Goal: Task Accomplishment & Management: Complete application form

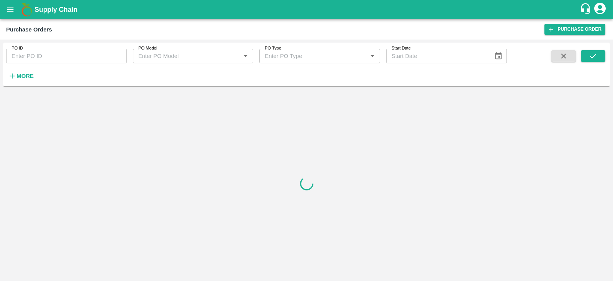
click at [22, 72] on h6 "More" at bounding box center [24, 76] width 17 height 10
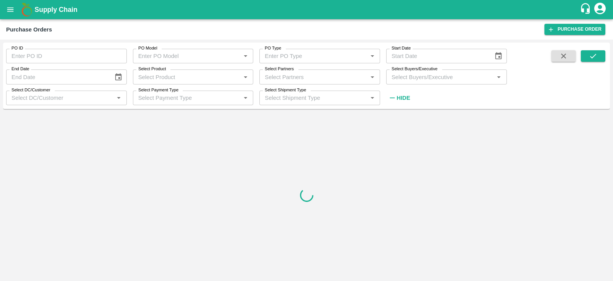
click at [436, 74] on input "Select Buyers/Executive" at bounding box center [440, 77] width 103 height 10
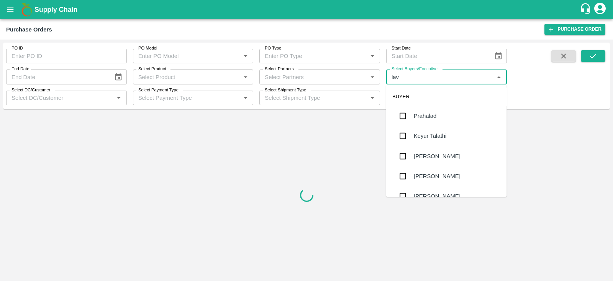
type input "lava"
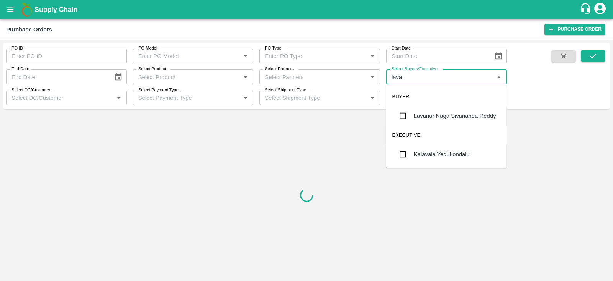
click at [409, 117] on input "checkbox" at bounding box center [403, 115] width 15 height 15
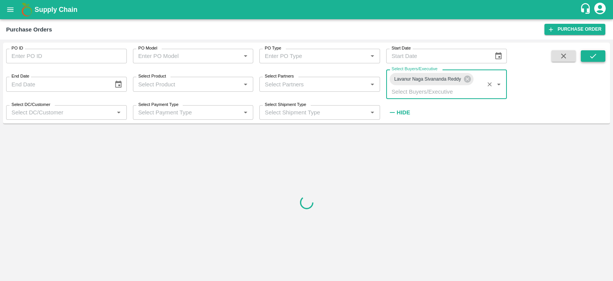
click at [595, 56] on icon "submit" at bounding box center [593, 56] width 8 height 8
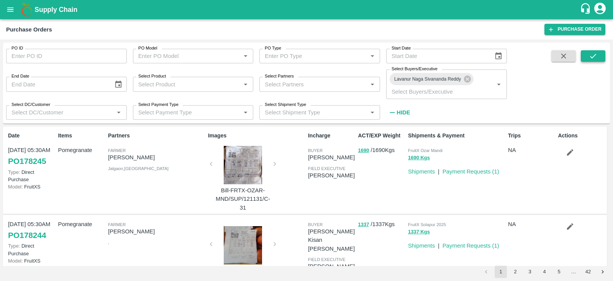
click at [588, 56] on button "submit" at bounding box center [593, 55] width 25 height 11
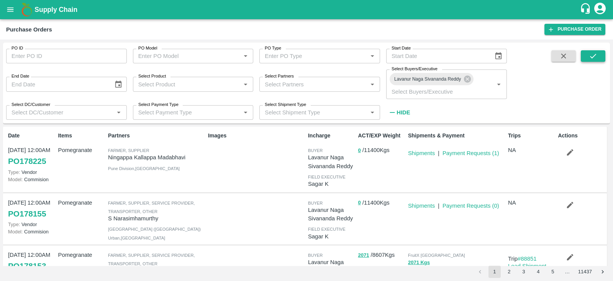
click at [594, 58] on icon "submit" at bounding box center [593, 56] width 8 height 8
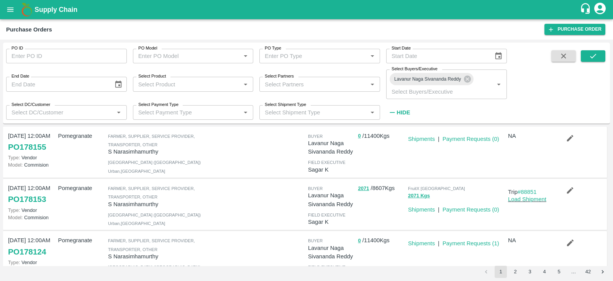
scroll to position [61, 0]
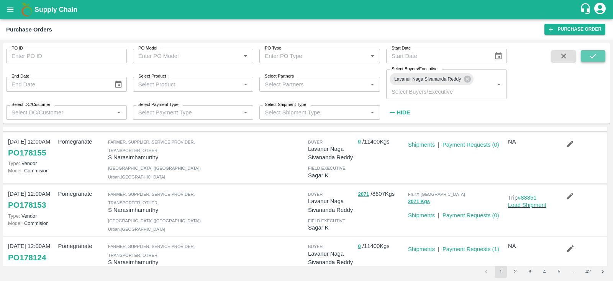
click at [601, 56] on button "submit" at bounding box center [593, 55] width 25 height 11
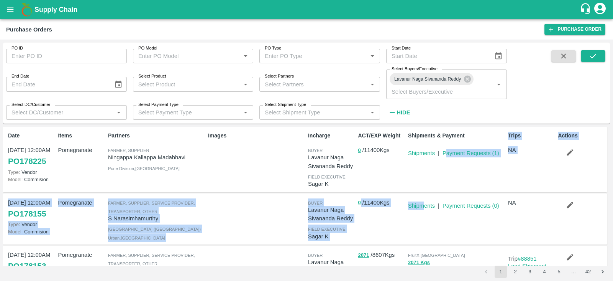
drag, startPoint x: 422, startPoint y: 210, endPoint x: 431, endPoint y: 189, distance: 23.0
click at [431, 189] on div "Shipments & Payment Shipments | Payment Requests ( 1 )" at bounding box center [455, 158] width 100 height 61
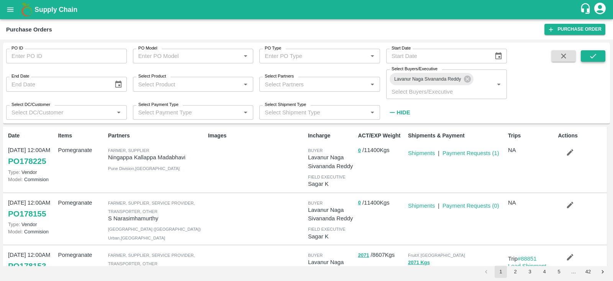
click at [599, 56] on button "submit" at bounding box center [593, 55] width 25 height 11
click at [613, 68] on div "PO ID PO ID PO Model PO Model   * PO Type PO Type   * Start Date Start Date End…" at bounding box center [306, 159] width 613 height 241
click at [586, 53] on button "submit" at bounding box center [593, 55] width 25 height 11
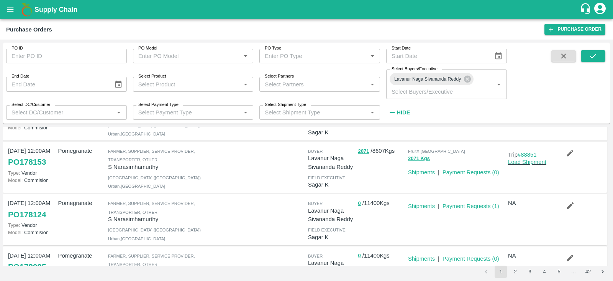
scroll to position [104, 0]
click at [593, 55] on icon "submit" at bounding box center [593, 56] width 8 height 8
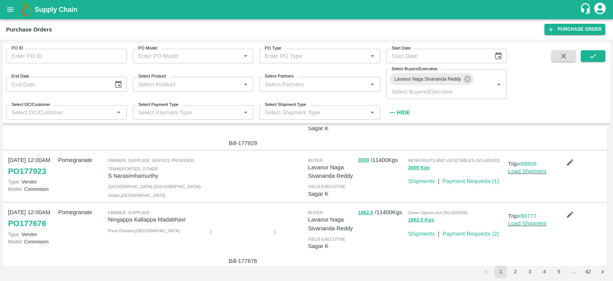
scroll to position [318, 0]
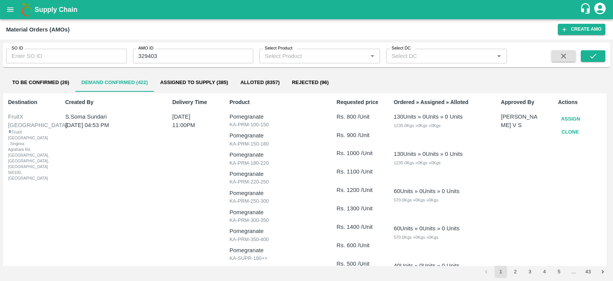
click at [70, 45] on div "SO ID SO ID" at bounding box center [63, 53] width 127 height 21
click at [70, 53] on input "SO ID" at bounding box center [66, 56] width 121 height 15
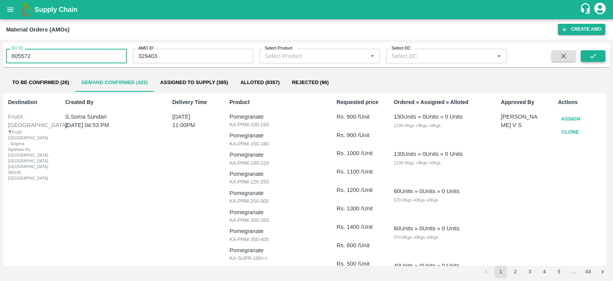
type input "605572"
click at [591, 58] on icon "submit" at bounding box center [593, 56] width 8 height 8
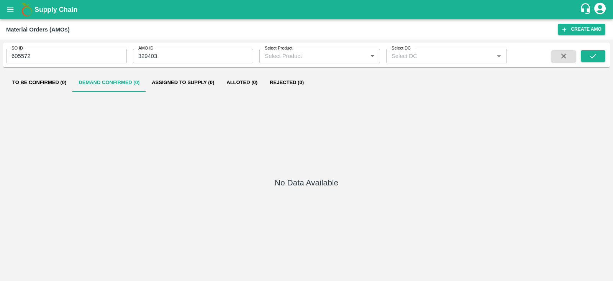
click at [602, 49] on div "SO ID 605572 SO ID AMO ID 329403 AMO ID Select Product Select Product   * Selec…" at bounding box center [306, 55] width 607 height 18
click at [100, 53] on input "605572" at bounding box center [66, 56] width 121 height 15
click at [146, 56] on input "329403" at bounding box center [193, 56] width 121 height 15
type input "329403"
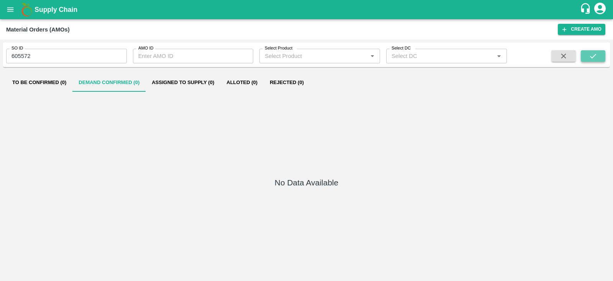
click at [596, 54] on icon "submit" at bounding box center [593, 56] width 6 height 5
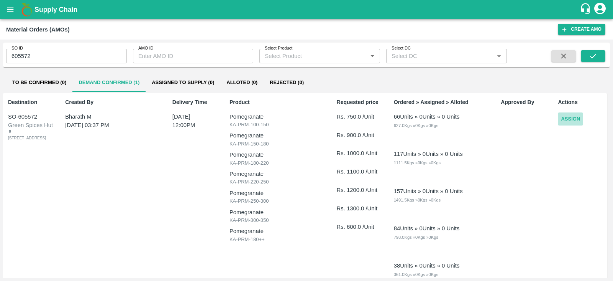
click at [569, 118] on button "Assign" at bounding box center [570, 118] width 25 height 13
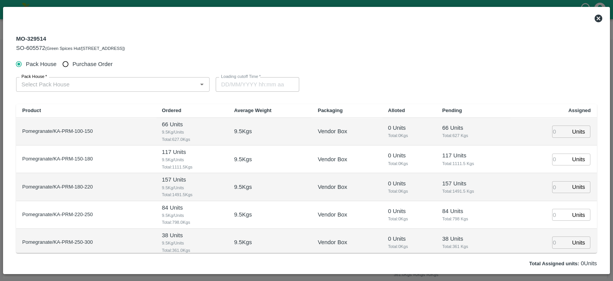
type input "24/09/2025 12:00 PM"
click at [94, 64] on span "Purchase Order" at bounding box center [92, 64] width 40 height 8
click at [73, 64] on input "Purchase Order" at bounding box center [66, 64] width 14 height 14
radio input "true"
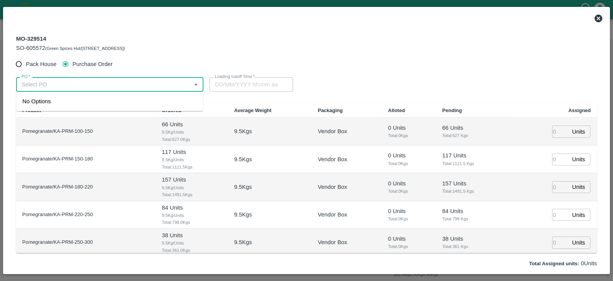
click at [80, 85] on input "PO   *" at bounding box center [103, 84] width 170 height 10
click at [84, 102] on div "PO-178124(S Narasimhamurthy-9945608836)" at bounding box center [82, 101] width 118 height 8
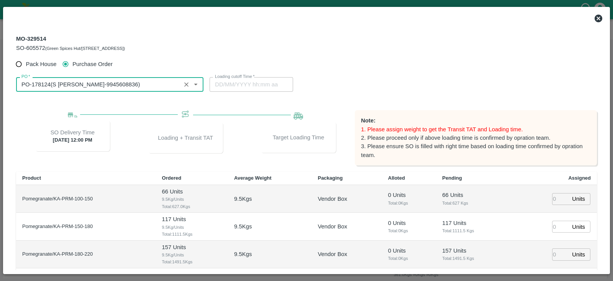
type input "PO-178124(S Narasimhamurthy-9945608836)"
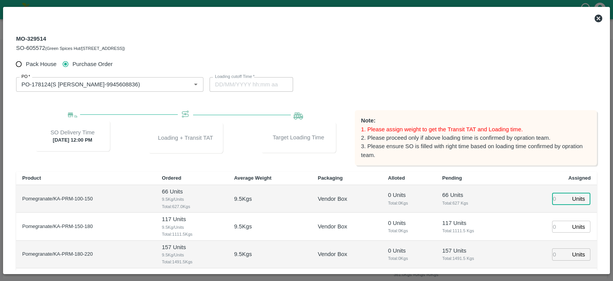
click at [552, 196] on input "number" at bounding box center [560, 199] width 17 height 12
type input "66"
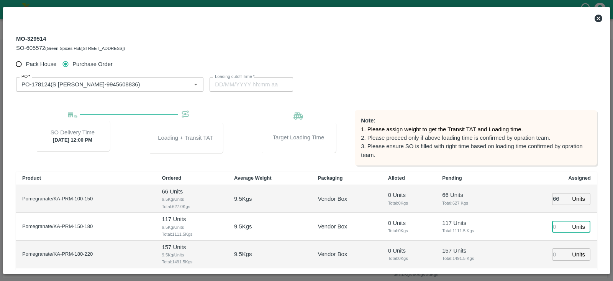
type input "23/09/2025 06:22 PM"
type input "117"
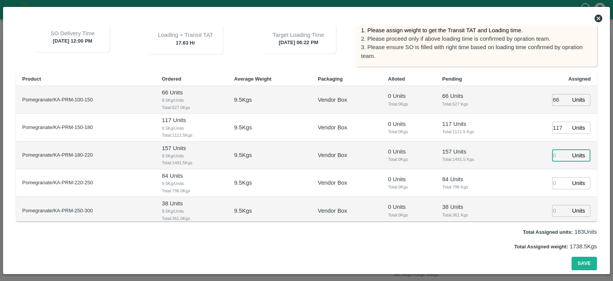
click at [552, 158] on input "number" at bounding box center [560, 155] width 17 height 12
type input "157"
type input "23/09/2025 05:22 PM"
type input "84"
type input "23/09/2025 04:22 PM"
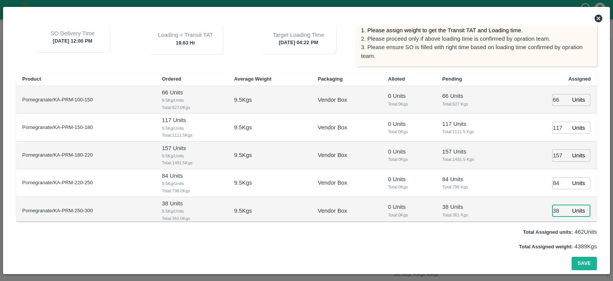
type input "38"
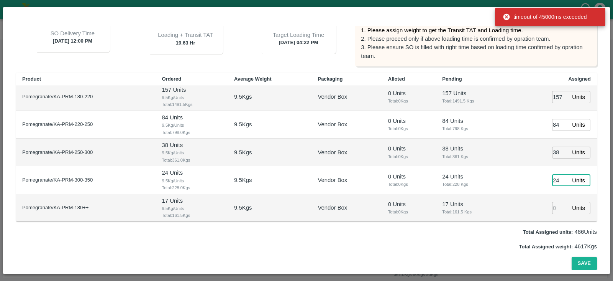
type input "24"
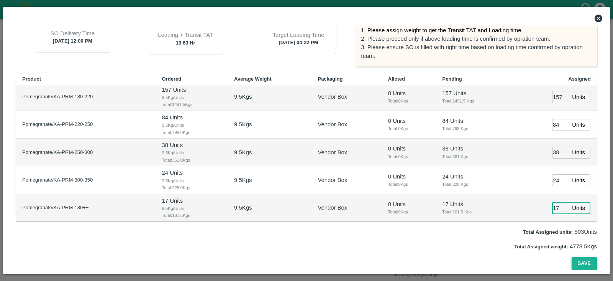
type input "17"
click at [578, 261] on button "Save" at bounding box center [584, 262] width 25 height 13
click at [597, 19] on icon at bounding box center [599, 19] width 8 height 8
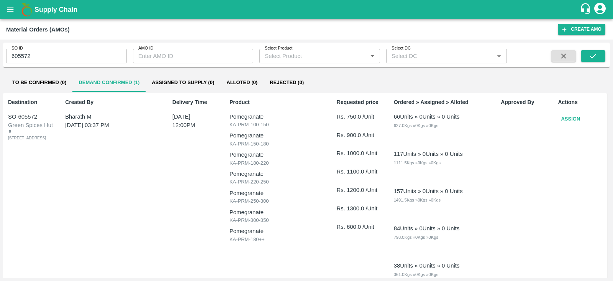
click at [27, 55] on input "605572" at bounding box center [66, 56] width 121 height 15
type input "605572"
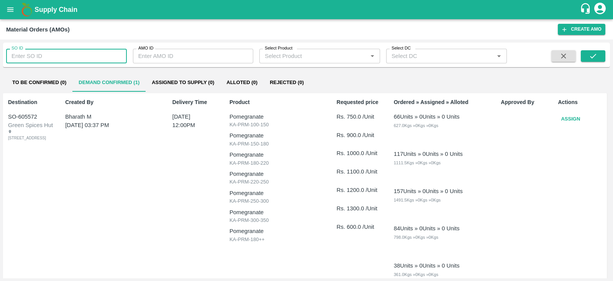
click at [57, 58] on input "SO ID" at bounding box center [66, 56] width 121 height 15
type input "605571"
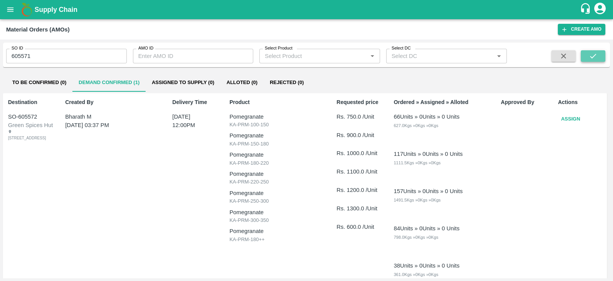
click at [596, 56] on icon "submit" at bounding box center [593, 56] width 8 height 8
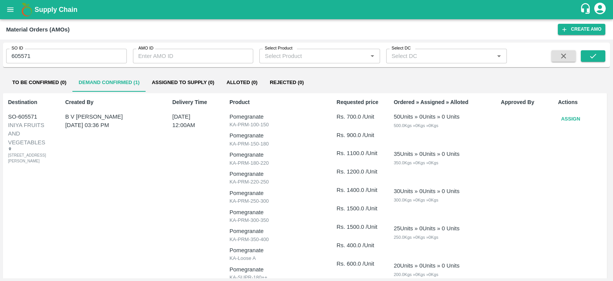
click at [565, 118] on button "Assign" at bounding box center [570, 118] width 25 height 13
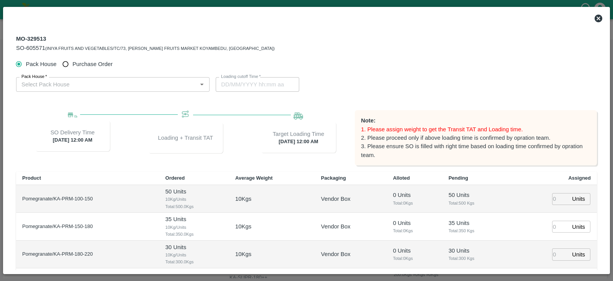
type input "27/09/2025 12:00 AM"
click at [91, 59] on label "Purchase Order" at bounding box center [86, 64] width 54 height 14
click at [73, 59] on input "Purchase Order" at bounding box center [66, 64] width 14 height 14
radio input "true"
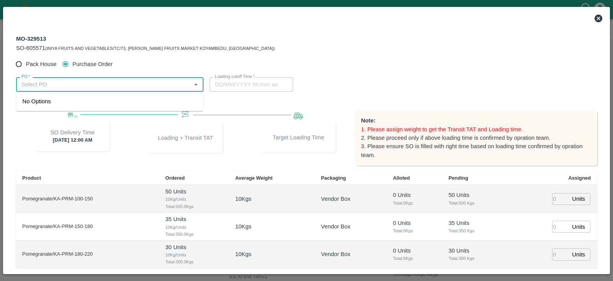
click at [109, 84] on input "PO   *" at bounding box center [103, 84] width 170 height 10
click at [110, 101] on div "PO-178155(S Narasimhamurthy-9945608836)" at bounding box center [82, 101] width 118 height 8
type input "PO-178155(S Narasimhamurthy-9945608836)"
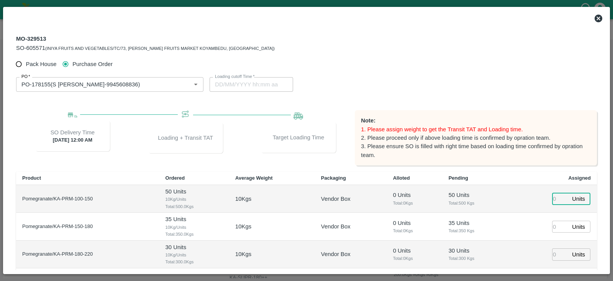
click at [552, 199] on input "number" at bounding box center [560, 199] width 17 height 12
type input "54"
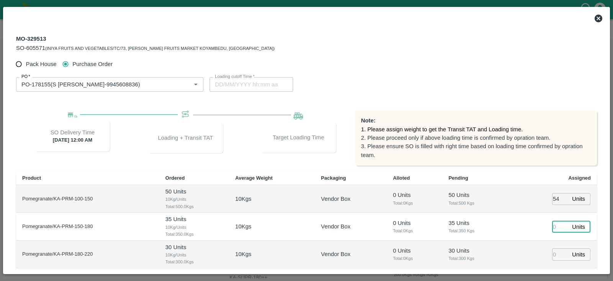
type input "26/09/2025 11:06 AM"
type input "67"
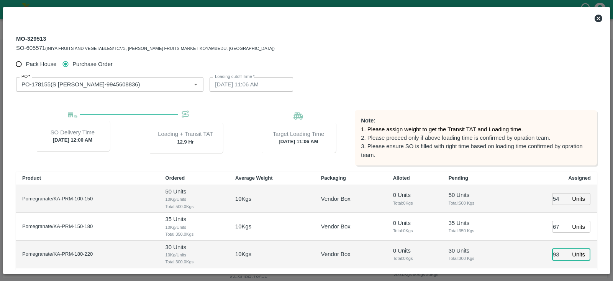
type input "93"
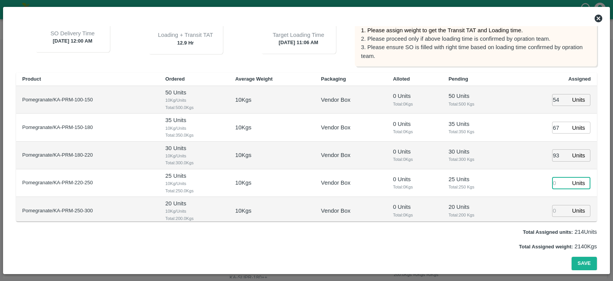
type input "26/09/2025 09:06 AM"
type input "48"
type input "26/09/2025 10:06 AM"
type input "18"
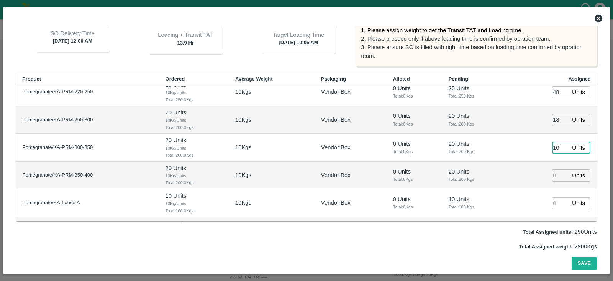
type input "10"
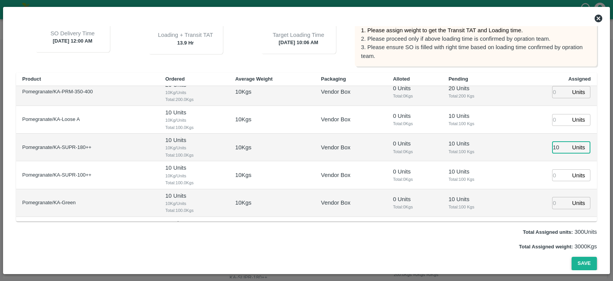
type input "10"
click at [588, 261] on button "Save" at bounding box center [584, 262] width 25 height 13
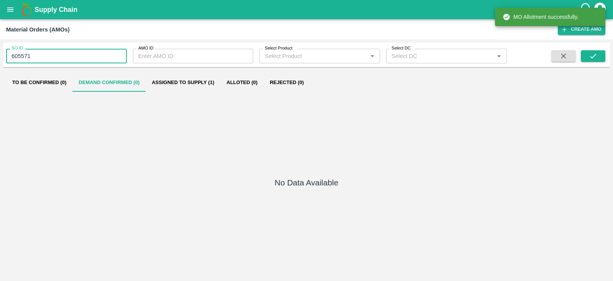
click at [80, 59] on input "605571" at bounding box center [66, 56] width 121 height 15
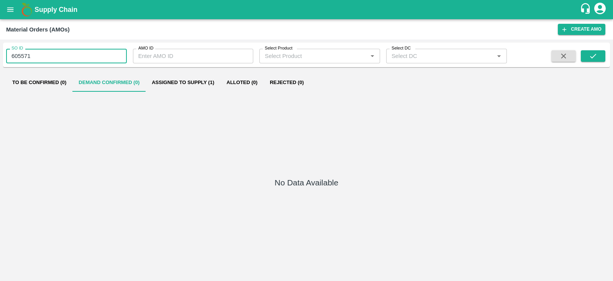
type input "605571"
type input "605572"
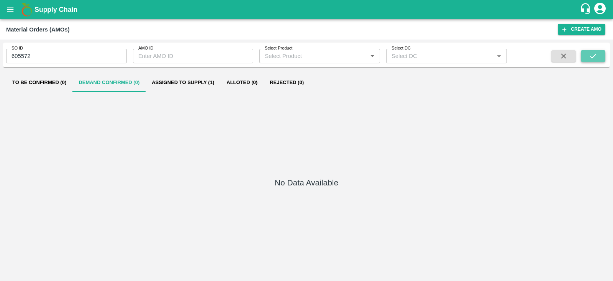
click at [592, 53] on icon "submit" at bounding box center [593, 56] width 8 height 8
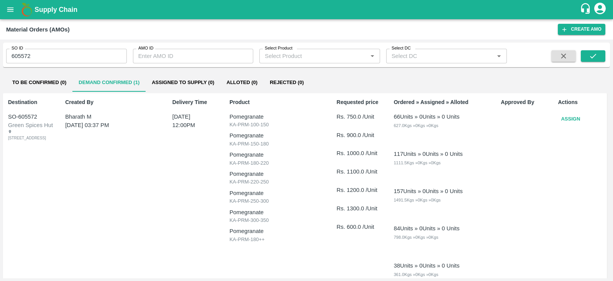
click at [575, 119] on button "Assign" at bounding box center [570, 118] width 25 height 13
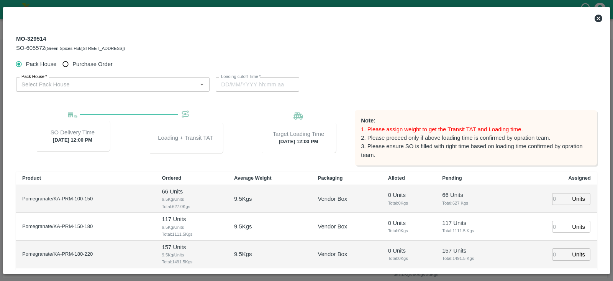
type input "27/09/2025 12:00 PM"
click at [105, 64] on span "Purchase Order" at bounding box center [92, 64] width 40 height 8
click at [73, 64] on input "Purchase Order" at bounding box center [66, 64] width 14 height 14
radio input "true"
click at [109, 80] on input "PO   *" at bounding box center [103, 84] width 170 height 10
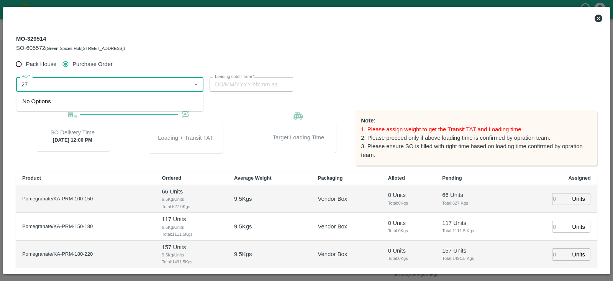
type input "2"
click at [128, 107] on div "PO-178124(S Narasimhamurthy-9945608836)" at bounding box center [109, 101] width 187 height 13
type input "PO-178124(S Narasimhamurthy-9945608836)"
click at [553, 199] on input "number" at bounding box center [560, 199] width 17 height 12
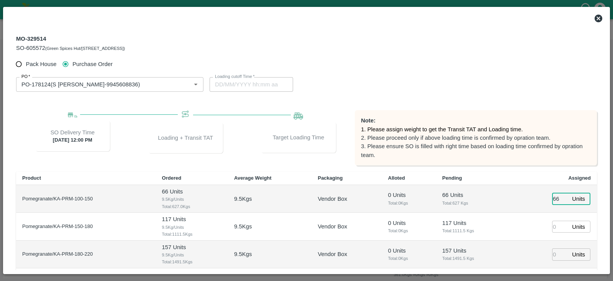
type input "66"
type input "26/09/2025 06:22 PM"
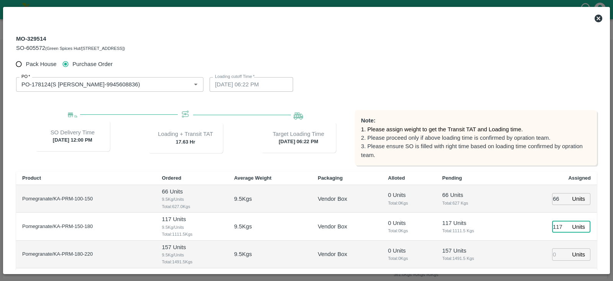
type input "117"
type input "157"
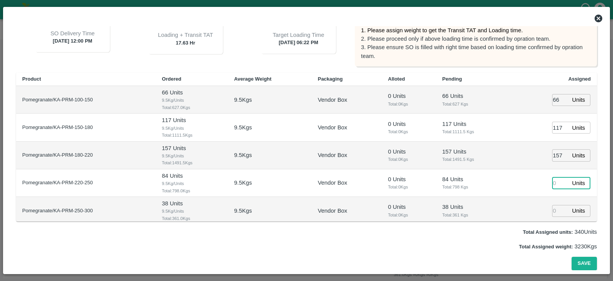
type input "26/09/2025 05:22 PM"
type input "84"
type input "[DATE] 04:22 PM"
type input "84"
type input "38"
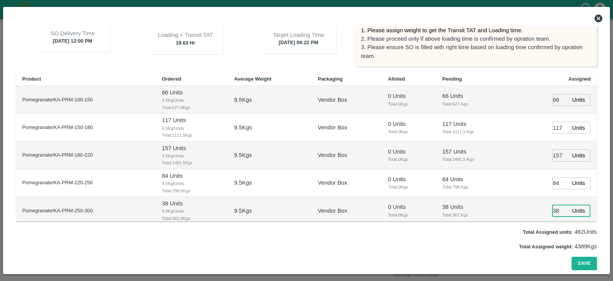
scroll to position [58, 0]
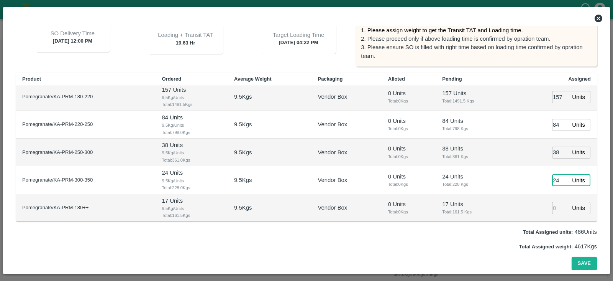
type input "24"
type input "17"
click at [588, 265] on button "Save" at bounding box center [584, 262] width 25 height 13
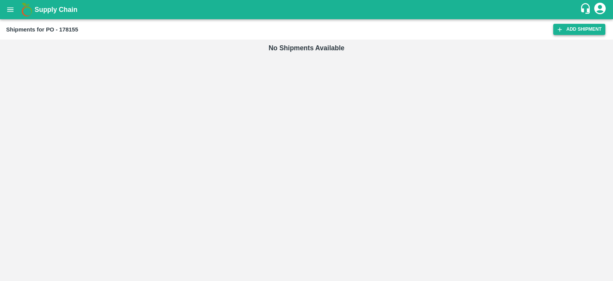
click at [560, 30] on icon at bounding box center [560, 29] width 4 height 4
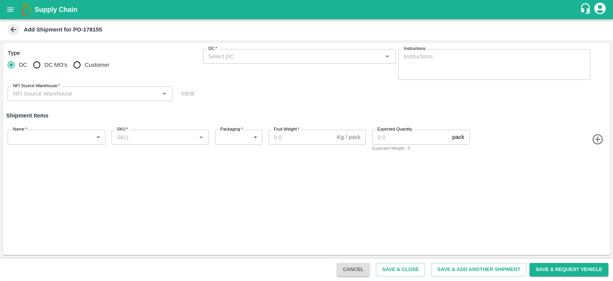
click at [97, 64] on span "Customer" at bounding box center [97, 65] width 25 height 8
click at [85, 64] on input "Customer" at bounding box center [76, 64] width 15 height 15
radio input "true"
click at [255, 53] on input "Customer (Material Orders)   *" at bounding box center [292, 56] width 175 height 10
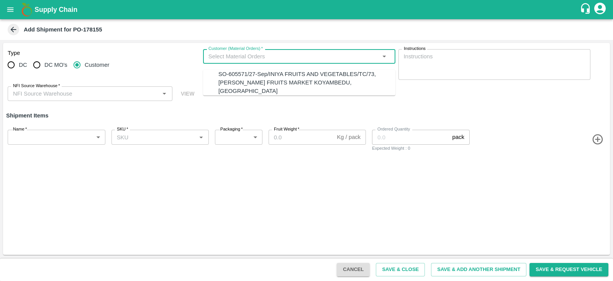
click at [259, 86] on div "SO-605571/27-Sep/INIYA FRUITS AND VEGETABLES/TC/73, ANNA FRUITS MARKET KOYAMBED…" at bounding box center [306, 83] width 177 height 26
type input "SO-605571/27-Sep/INIYA FRUITS AND VEGETABLES/TC/73, ANNA FRUITS MARKET KOYAMBED…"
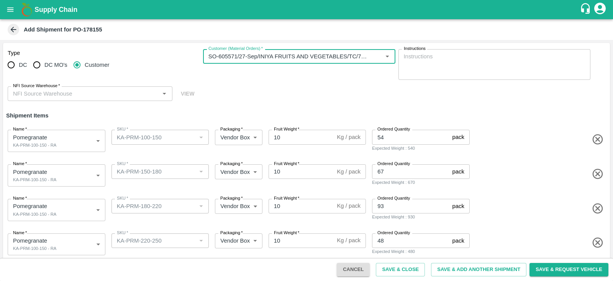
click at [114, 93] on input "NFI Source Warehouse   *" at bounding box center [84, 94] width 148 height 10
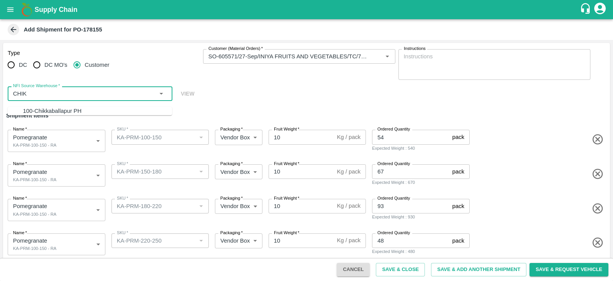
click at [105, 112] on div "100-Chikkaballapur PH" at bounding box center [97, 111] width 149 height 8
type input "100-Chikkaballapur PH"
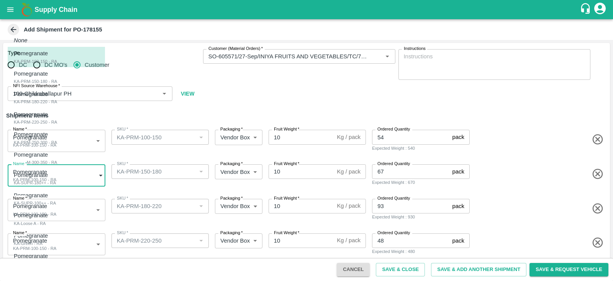
click at [80, 169] on body "Supply Chain Add Shipment for PO-178155 Type DC DC MO's Customer Customer (Mate…" at bounding box center [306, 140] width 613 height 281
click at [57, 80] on div "Pomegranate KA-PRM-150-180 - RA" at bounding box center [35, 77] width 43 height 16
type input "2073464"
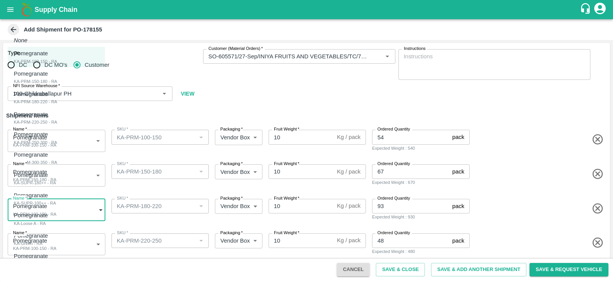
click at [52, 207] on body "Supply Chain Add Shipment for PO-178155 Type DC DC MO's Customer Customer (Mate…" at bounding box center [306, 140] width 613 height 281
click at [47, 100] on div "KA-PRM-180-220 - RA" at bounding box center [35, 101] width 43 height 7
type input "2073465"
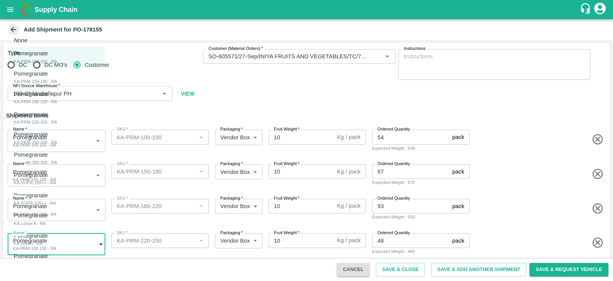
click at [72, 245] on body "Supply Chain Add Shipment for PO-178155 Type DC DC MO's Customer Customer (Mate…" at bounding box center [306, 140] width 613 height 281
click at [57, 116] on div "Pomegranate KA-PRM-220-250 - RA" at bounding box center [35, 118] width 43 height 16
type input "2073466"
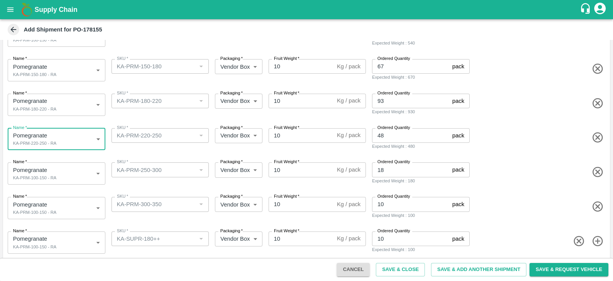
scroll to position [109, 0]
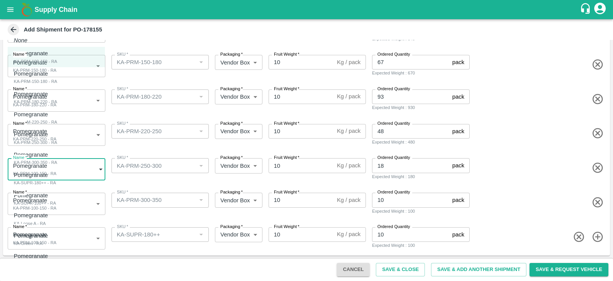
click at [58, 178] on body "Supply Chain Add Shipment for PO-178155 Type DC DC MO's Customer Customer (Mate…" at bounding box center [306, 140] width 613 height 281
click at [54, 138] on div "Pomegranate KA-PRM-250-300 - RA" at bounding box center [35, 138] width 43 height 16
type input "2073467"
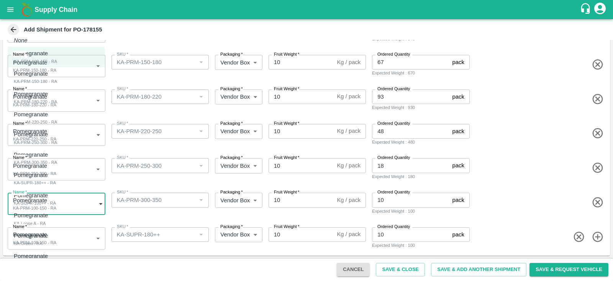
click at [82, 202] on body "Supply Chain Add Shipment for PO-178155 Type DC DC MO's Customer Customer (Mate…" at bounding box center [306, 140] width 613 height 281
click at [57, 152] on div "Pomegranate KA-PRM-300-350 - RA" at bounding box center [35, 158] width 43 height 16
type input "2073468"
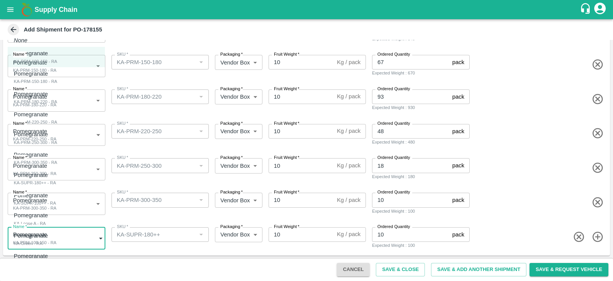
click at [70, 236] on body "Supply Chain Add Shipment for PO-178155 Type DC DC MO's Customer Customer (Mate…" at bounding box center [306, 140] width 613 height 281
click at [56, 181] on div "Pomegranate KA-SUPR-180++ - RA" at bounding box center [35, 179] width 42 height 16
type input "2073469"
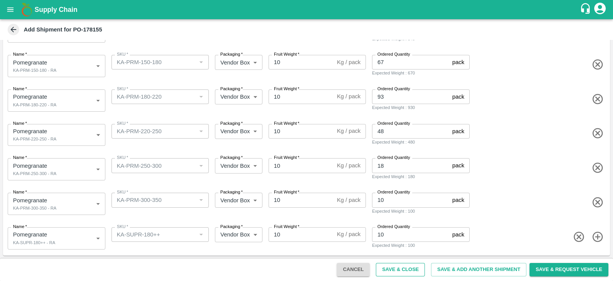
click at [392, 266] on button "Save & Close" at bounding box center [400, 269] width 49 height 13
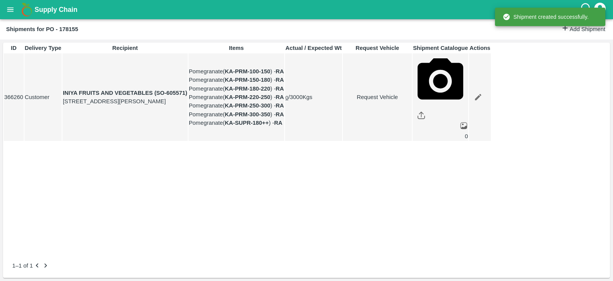
click at [412, 101] on link "Request Vehicle" at bounding box center [377, 97] width 68 height 8
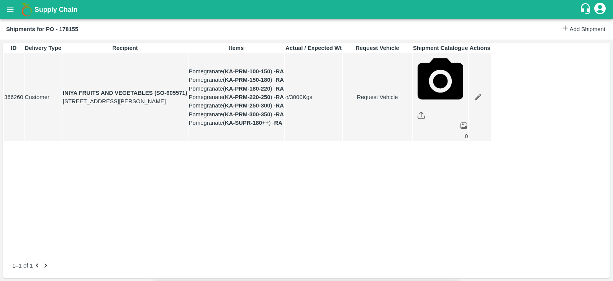
type input "26/09/2025 10:06 AM"
type input "DD/MM/YYYY hh:mm aa"
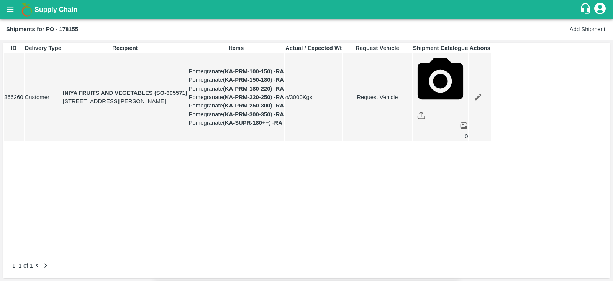
type input "[DATE] 01:00 PM"
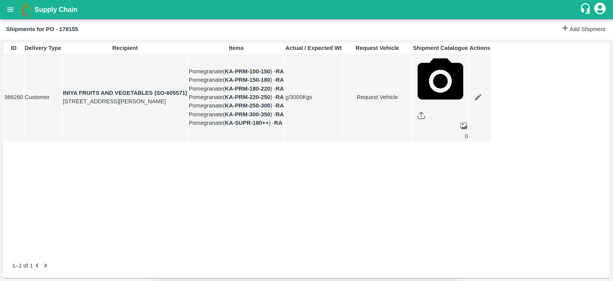
type input "24/09/2025 04:06 AM"
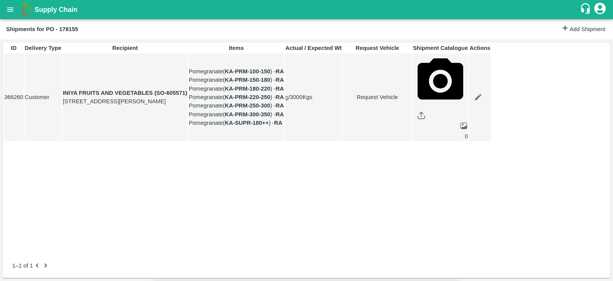
click at [391, 51] on body "Supply Chain Shipments for PO - 178155 Add Shipment ID Delivery Type Recipient …" at bounding box center [306, 140] width 613 height 281
click at [387, 73] on div "Normal" at bounding box center [376, 75] width 22 height 8
type input "1"
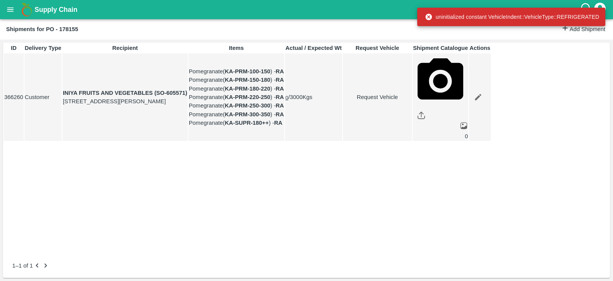
click at [412, 101] on link "Request Vehicle" at bounding box center [377, 97] width 68 height 8
type input "1"
type input "[DATE] 01:00 PM"
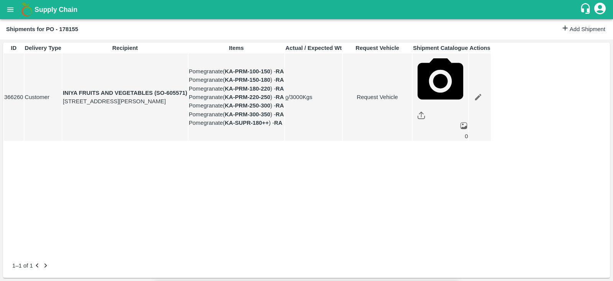
type input "24/09/2025 04:06 AM"
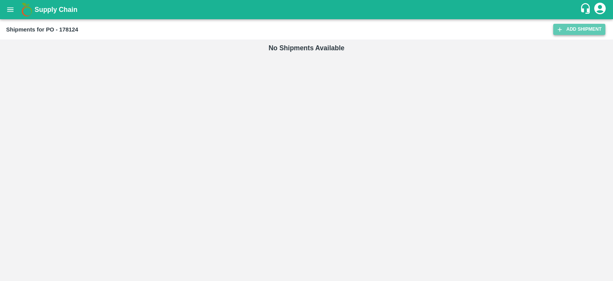
click at [586, 33] on link "Add Shipment" at bounding box center [579, 29] width 52 height 11
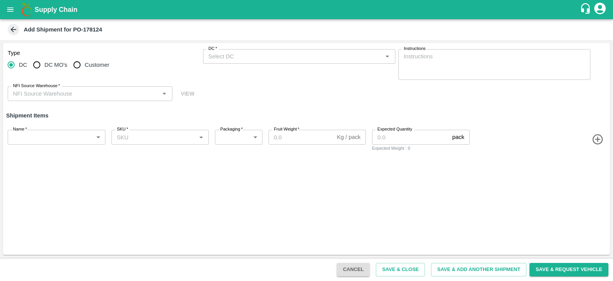
click at [84, 66] on input "Customer" at bounding box center [76, 64] width 15 height 15
radio input "true"
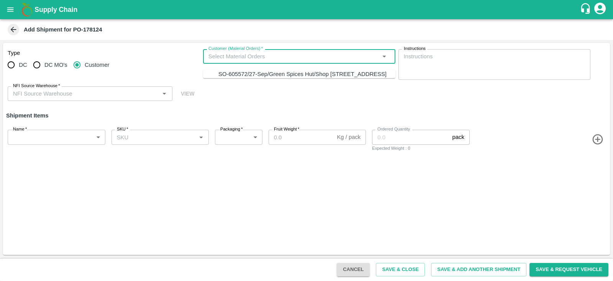
click at [236, 60] on input "Customer (Material Orders)   *" at bounding box center [292, 56] width 175 height 10
click at [238, 72] on div "SO-605572/27-Sep/Green Spices Hut/Shop [STREET_ADDRESS]" at bounding box center [302, 74] width 168 height 8
type input "SO-605572/27-Sep/Green Spices Hut/Shop [STREET_ADDRESS]"
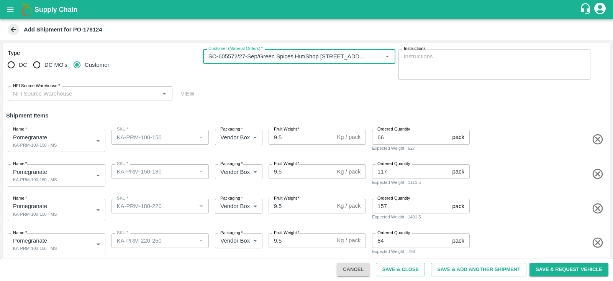
click at [95, 98] on input "NFI Source Warehouse   *" at bounding box center [84, 94] width 148 height 10
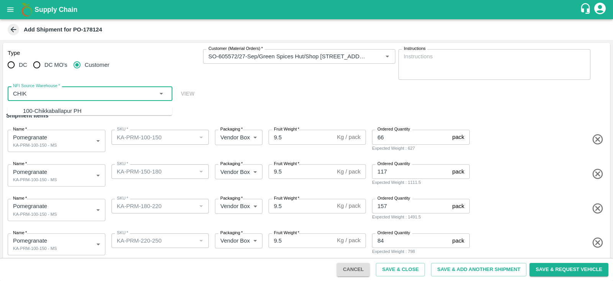
click at [95, 109] on div "100-Chikkaballapur PH" at bounding box center [97, 111] width 149 height 8
type input "100-Chikkaballapur PH"
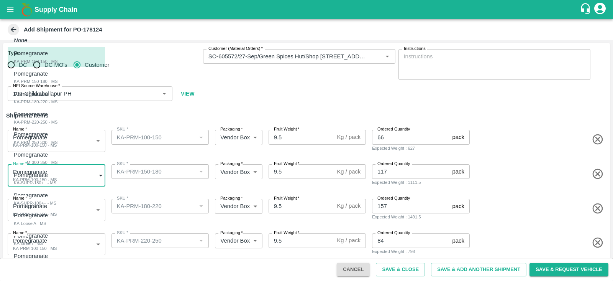
click at [75, 175] on body "Supply Chain Add Shipment for PO-178124 Type DC DC MO's Customer Customer (Mate…" at bounding box center [306, 140] width 613 height 281
click at [56, 76] on div "Pomegranate KA-PRM-150-180 - MS" at bounding box center [36, 77] width 44 height 16
type input "2072987"
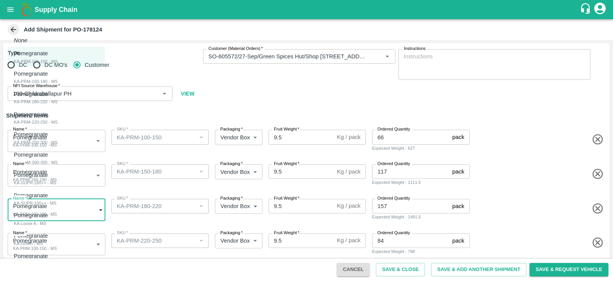
click at [53, 217] on body "Supply Chain Add Shipment for PO-178124 Type DC DC MO's Customer Customer (Mate…" at bounding box center [306, 140] width 613 height 281
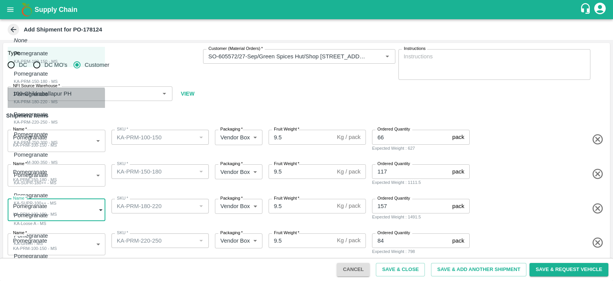
click at [53, 103] on div "KA-PRM-180-220 - MS" at bounding box center [36, 101] width 44 height 7
type input "2072988"
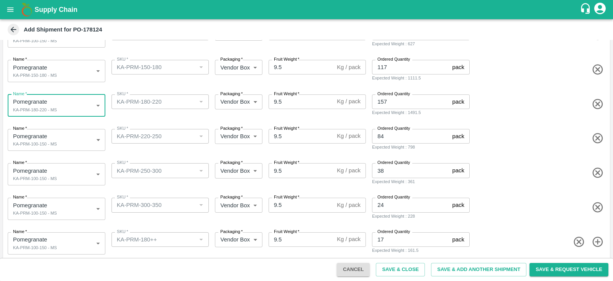
scroll to position [109, 0]
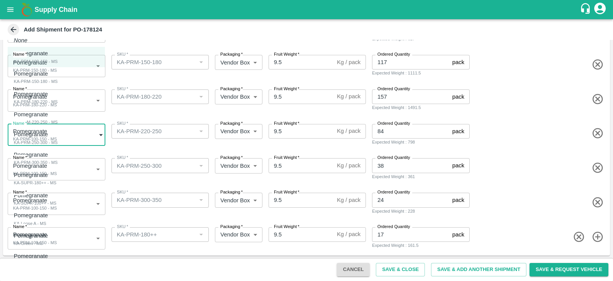
click at [58, 129] on body "Supply Chain Add Shipment for PO-178124 Type DC DC MO's Customer Customer (Mate…" at bounding box center [306, 140] width 613 height 281
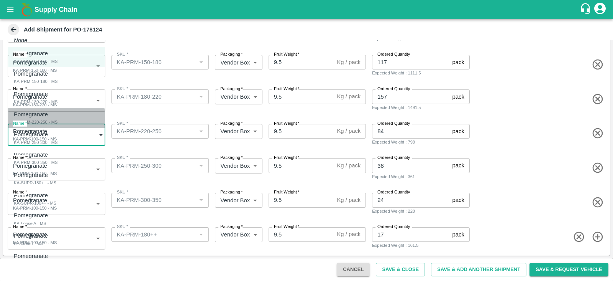
click at [55, 122] on div "KA-PRM-220-250 - MS" at bounding box center [36, 121] width 44 height 7
type input "2072989"
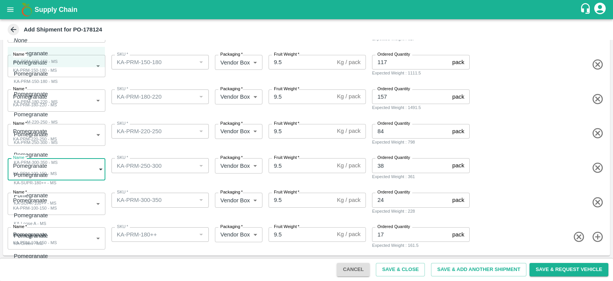
click at [69, 173] on body "Supply Chain Add Shipment for PO-178124 Type DC DC MO's Customer Customer (Mate…" at bounding box center [306, 140] width 613 height 281
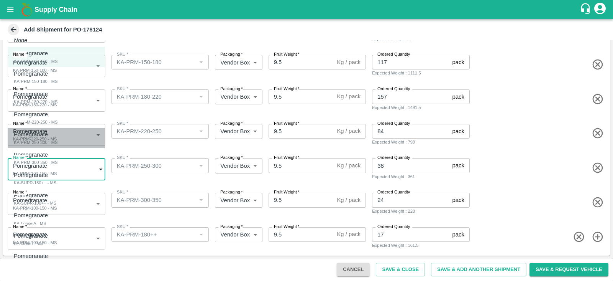
click at [57, 141] on div "Pomegranate KA-PRM-250-300 - MS" at bounding box center [36, 138] width 44 height 16
type input "2072990"
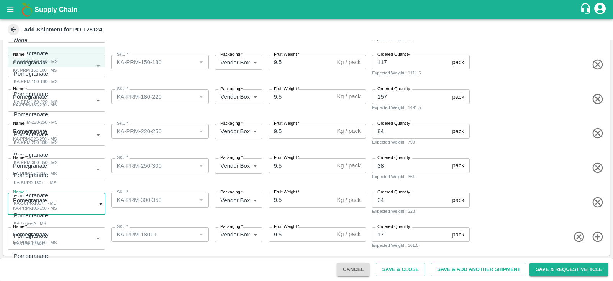
click at [67, 196] on body "Supply Chain Add Shipment for PO-178124 Type DC DC MO's Customer Customer (Mate…" at bounding box center [306, 140] width 613 height 281
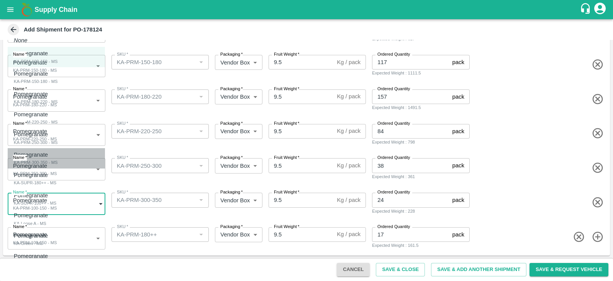
click at [57, 166] on div "Pomegranate KA-PRM-300-350 - MS" at bounding box center [36, 158] width 44 height 16
type input "2072991"
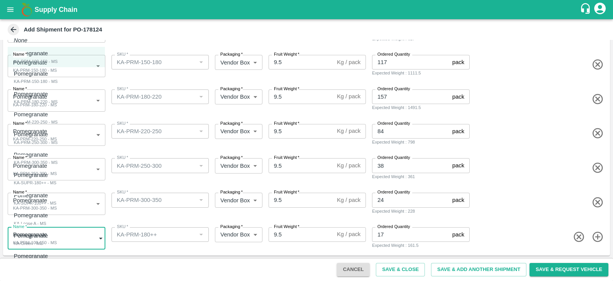
click at [66, 245] on body "Supply Chain Add Shipment for PO-178124 Type DC DC MO's Customer Customer (Mate…" at bounding box center [306, 140] width 613 height 281
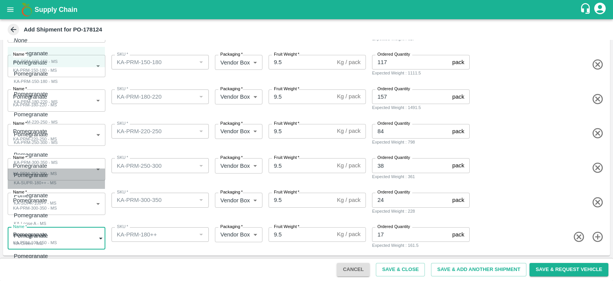
click at [56, 180] on div "Pomegranate KA-SUPR-180++ - MS" at bounding box center [35, 179] width 43 height 16
type input "2072992"
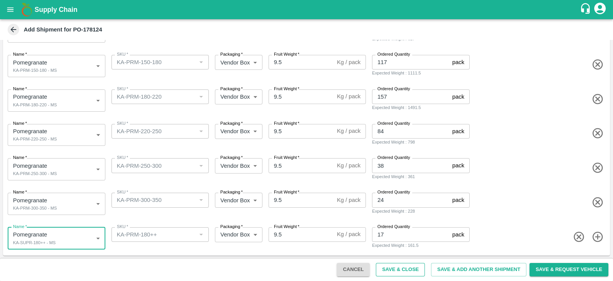
click at [412, 270] on button "Save & Close" at bounding box center [400, 269] width 49 height 13
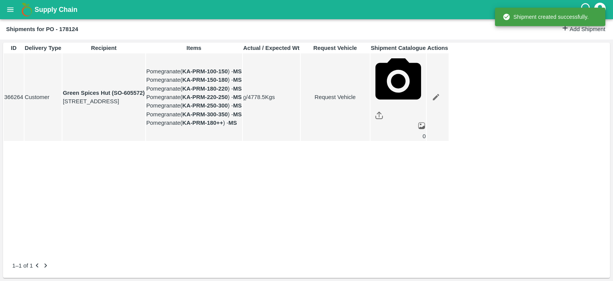
click at [369, 101] on link "Request Vehicle" at bounding box center [335, 97] width 68 height 8
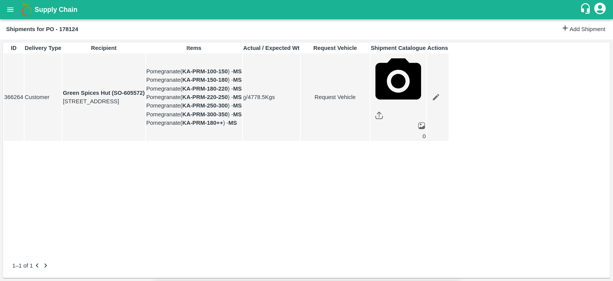
type input "[DATE] 04:22 PM"
type input "DD/MM/YYYY hh:mm aa"
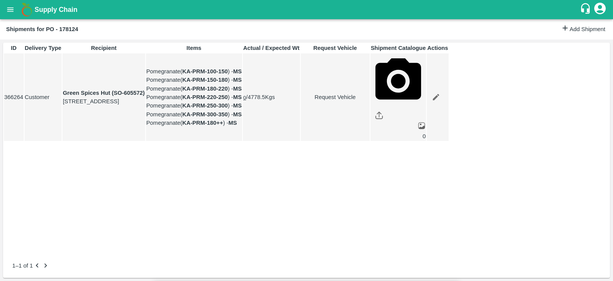
type input "[DATE] 01:00 PM"
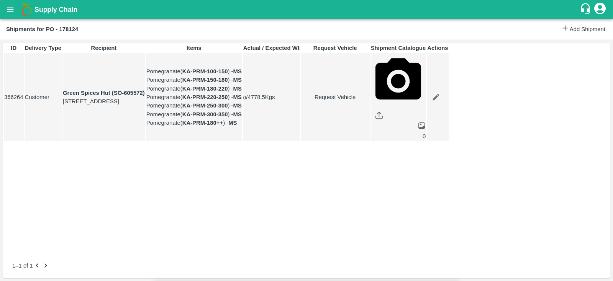
type input "[DATE] 04:22 AM"
click at [401, 50] on body "Supply Chain Shipments for PO - 178124 Add Shipment ID Delivery Type Recipient …" at bounding box center [306, 140] width 613 height 281
click at [387, 71] on div "Normal" at bounding box center [376, 75] width 22 height 8
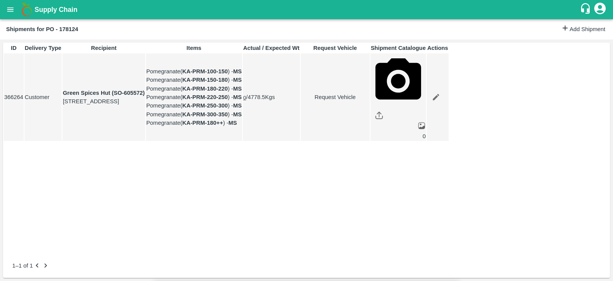
type input "1"
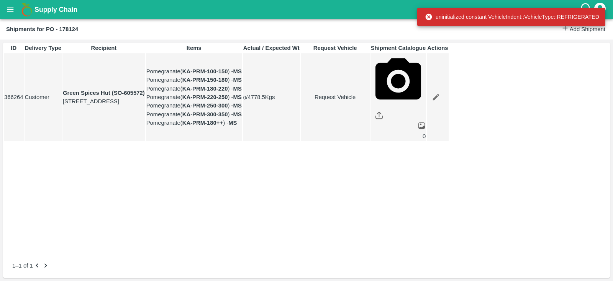
click at [370, 122] on td "Request Vehicle" at bounding box center [335, 97] width 69 height 88
click at [369, 101] on link "Request Vehicle" at bounding box center [335, 97] width 68 height 8
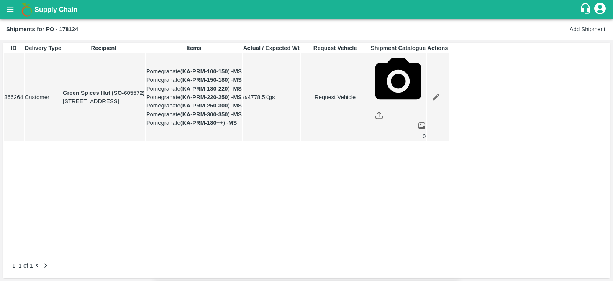
type input "1"
type input "[DATE] 01:00 PM"
drag, startPoint x: 340, startPoint y: 181, endPoint x: 342, endPoint y: 174, distance: 7.4
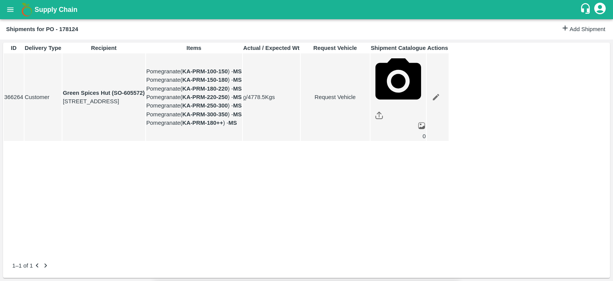
type input "[DATE] 04:22 AM"
